Goal: Information Seeking & Learning: Learn about a topic

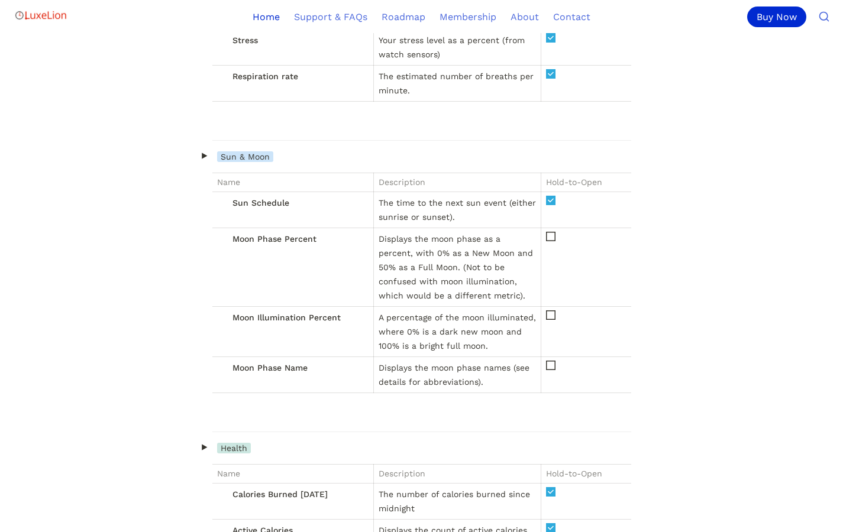
scroll to position [7024, 0]
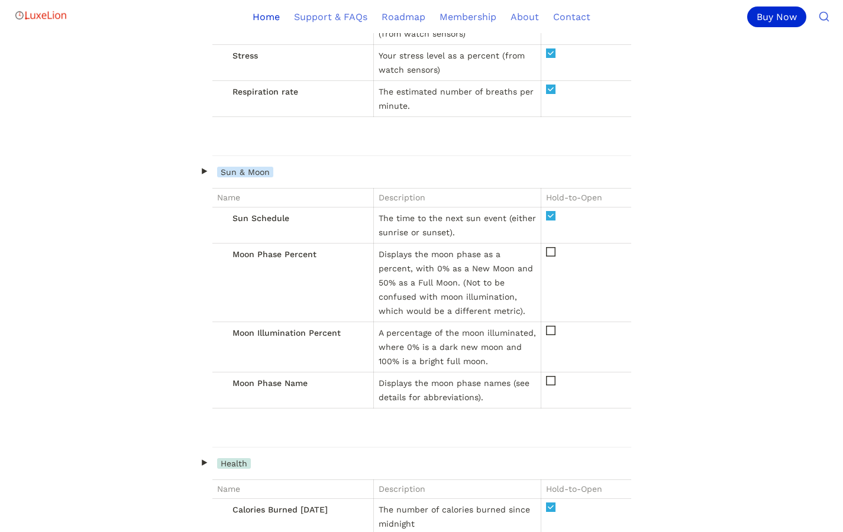
click at [551, 335] on icon at bounding box center [550, 330] width 9 height 9
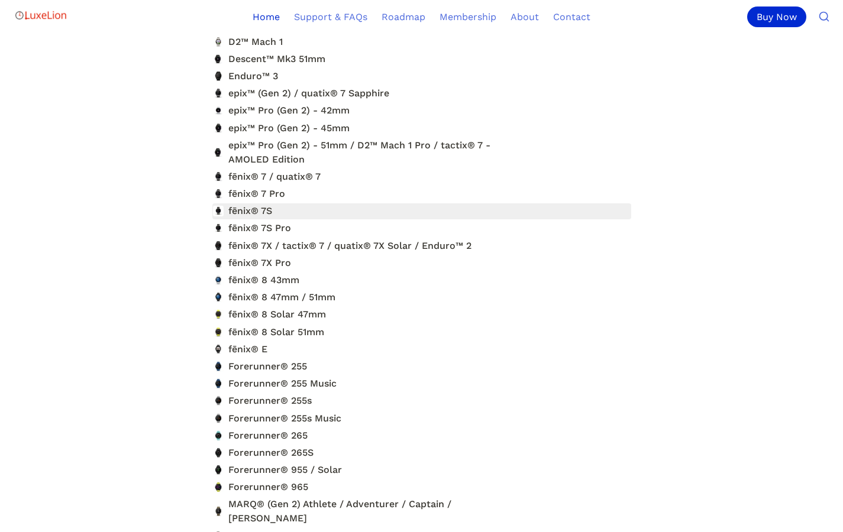
scroll to position [11592, 0]
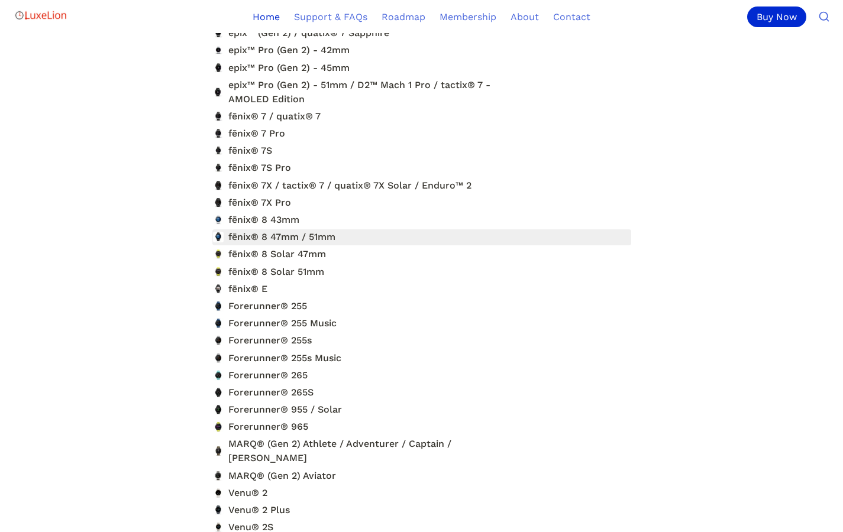
click at [282, 232] on link at bounding box center [421, 238] width 419 height 16
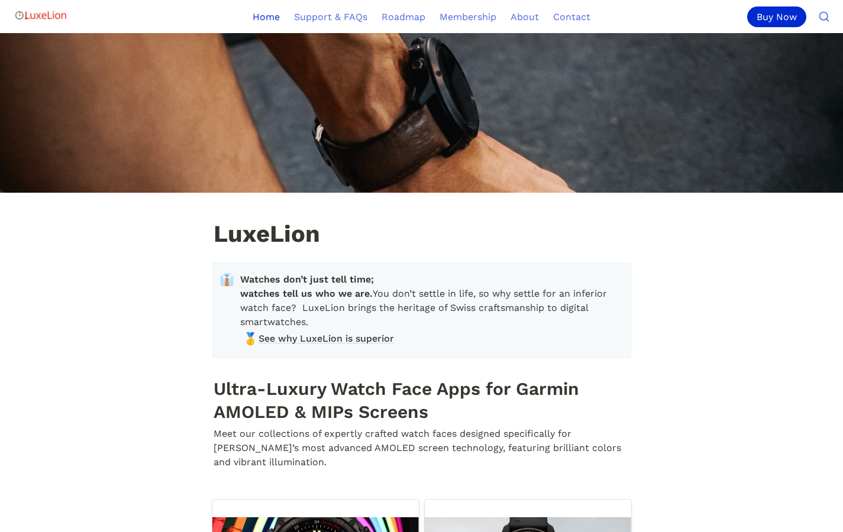
scroll to position [11592, 0]
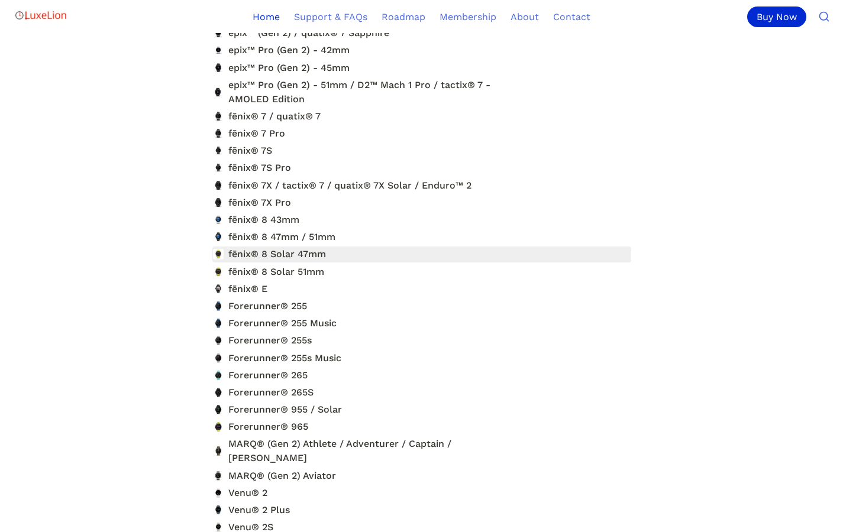
click at [323, 255] on link at bounding box center [421, 255] width 419 height 16
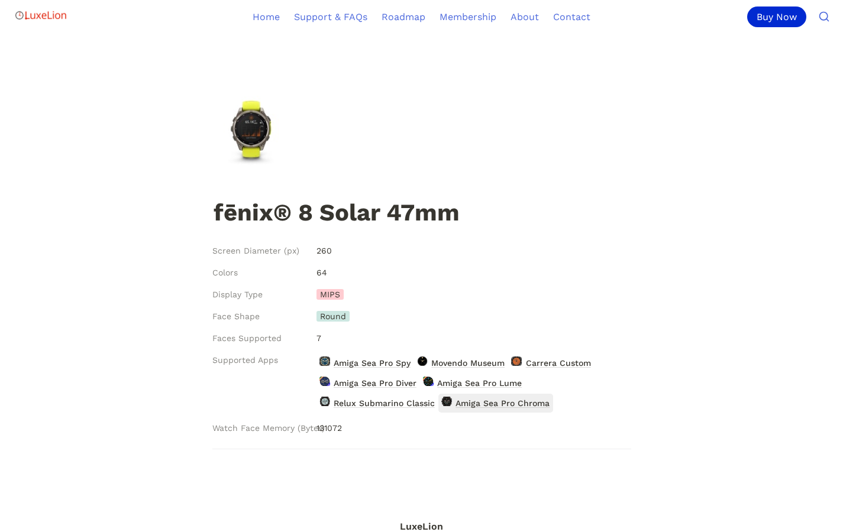
click at [439, 432] on div "131072" at bounding box center [471, 429] width 319 height 22
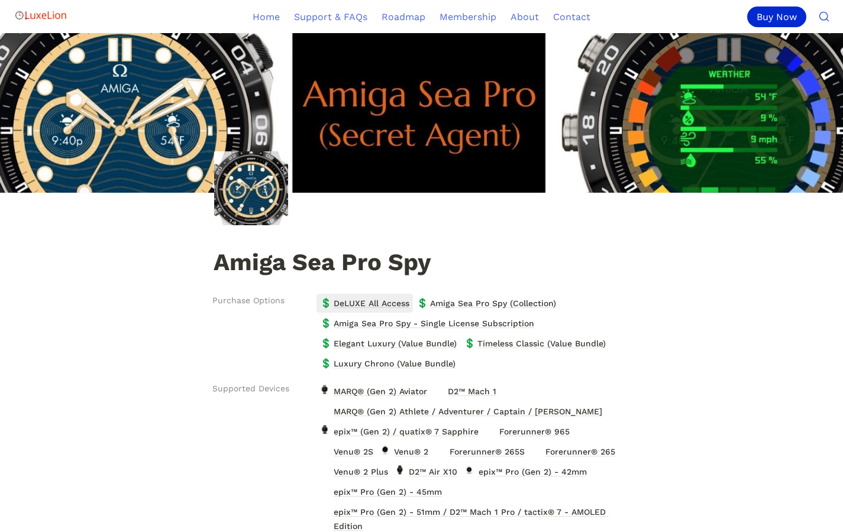
scroll to position [7, 0]
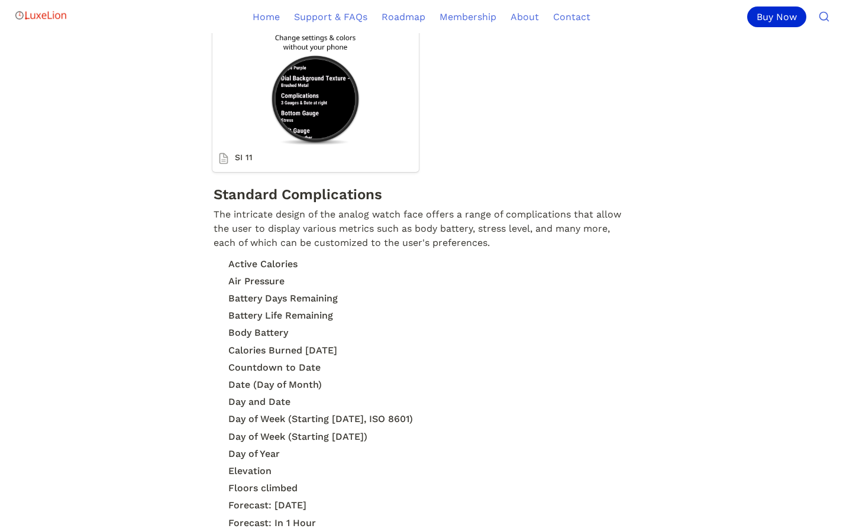
scroll to position [3760, 0]
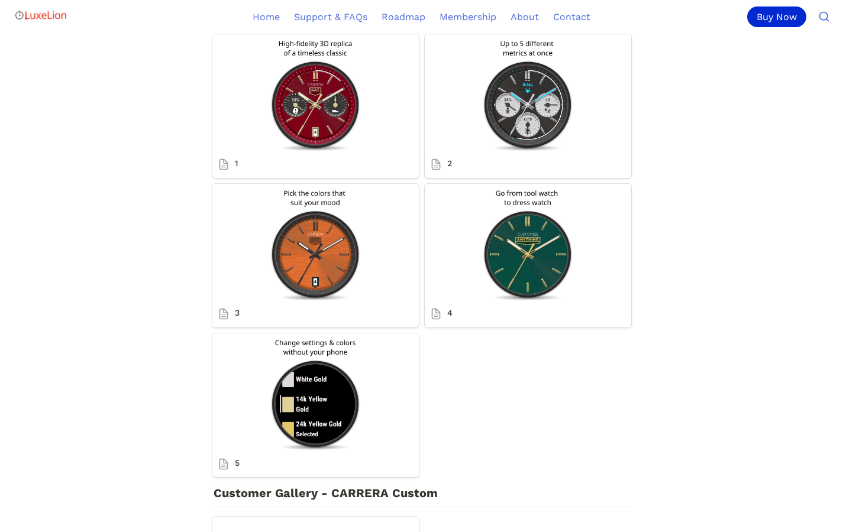
scroll to position [2265, 0]
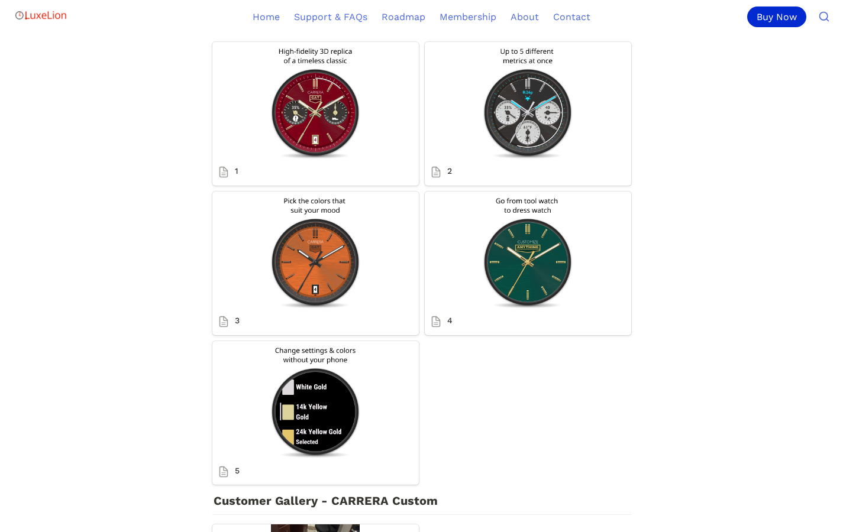
click at [304, 250] on link "3" at bounding box center [315, 264] width 206 height 144
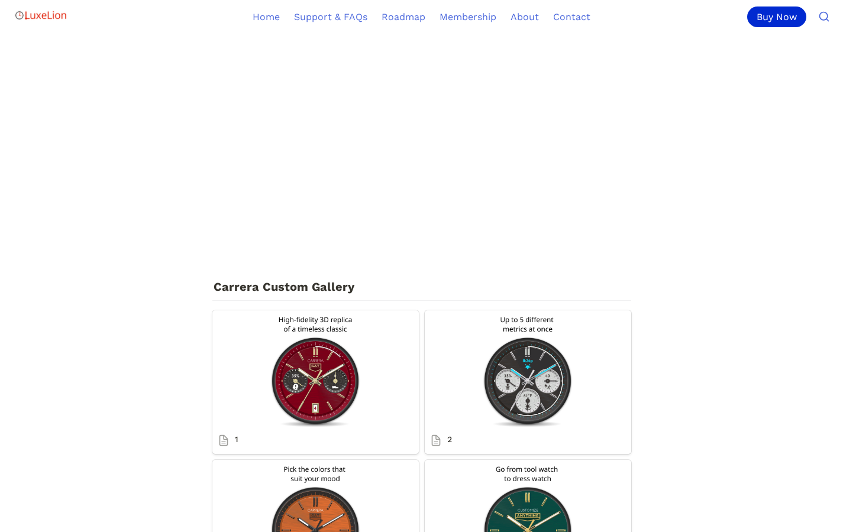
scroll to position [2005, 0]
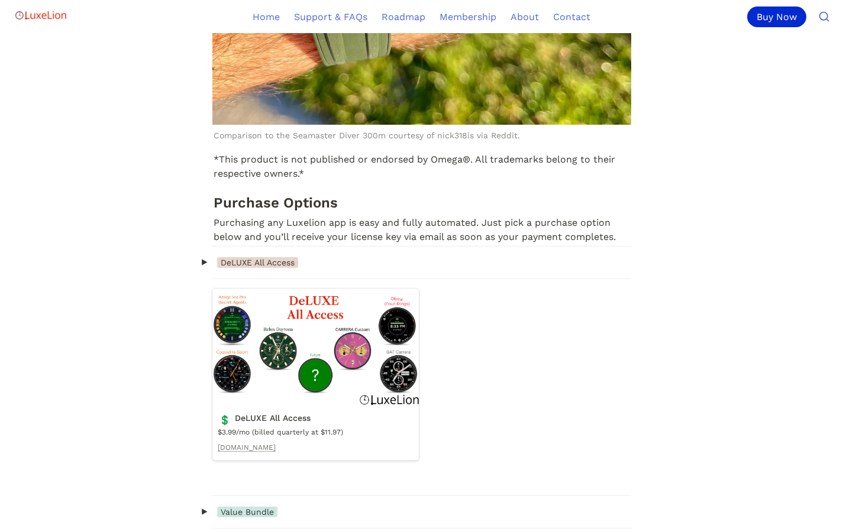
scroll to position [858, 0]
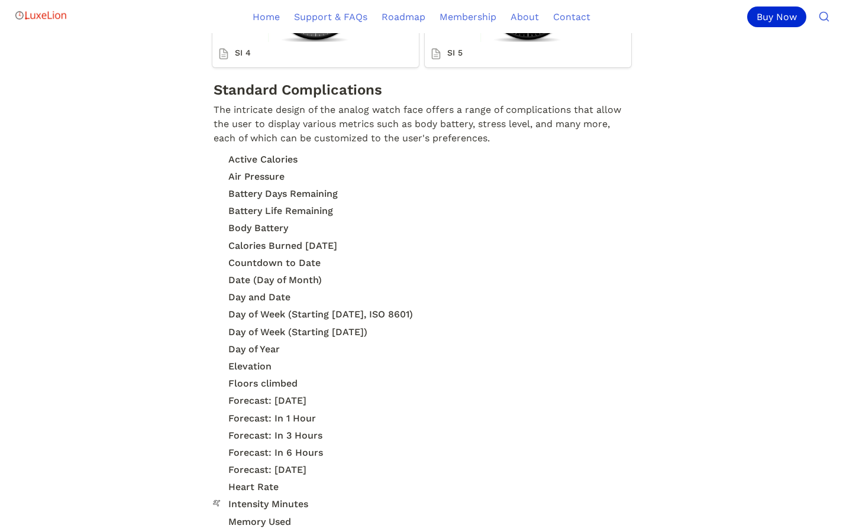
scroll to position [2308, 0]
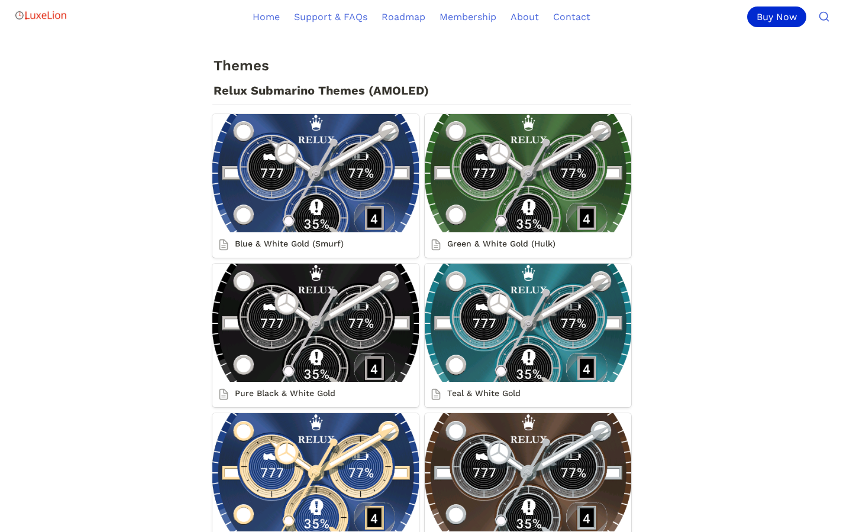
scroll to position [1623, 0]
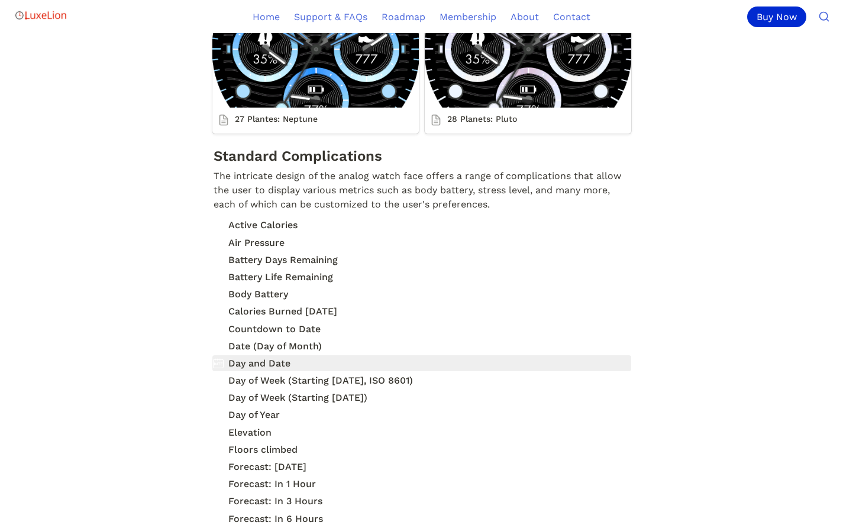
scroll to position [3461, 0]
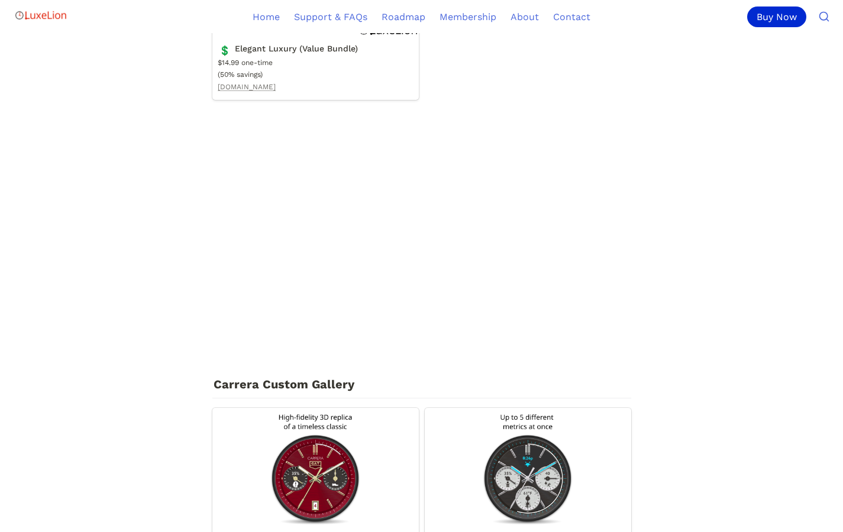
scroll to position [1906, 0]
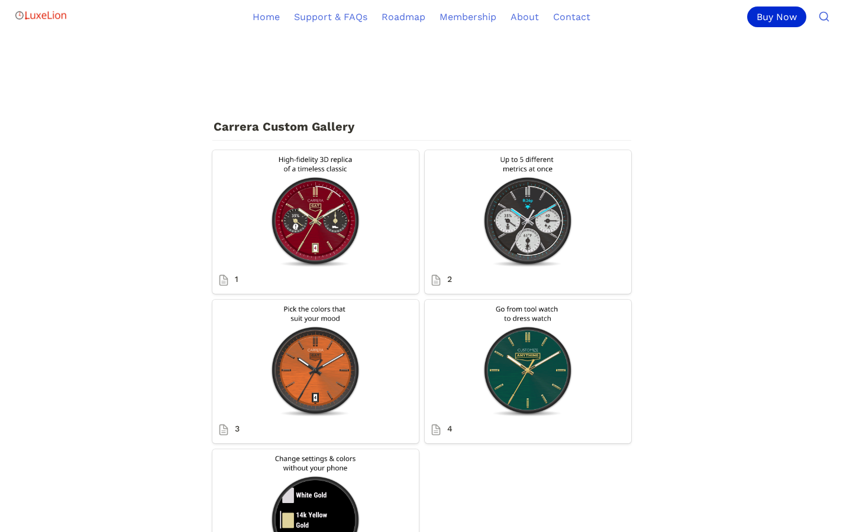
scroll to position [1899, 0]
